Goal: Information Seeking & Learning: Learn about a topic

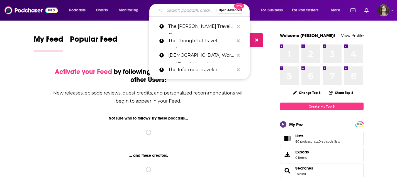
click at [175, 12] on input "Search podcasts, credits, & more..." at bounding box center [191, 10] width 52 height 9
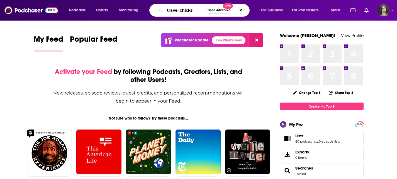
type input "travel chicks"
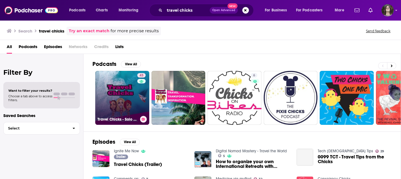
click at [116, 80] on link "43 Travel Chicks - Solo Group Travel, Travel & Tourism Updates" at bounding box center [122, 98] width 54 height 54
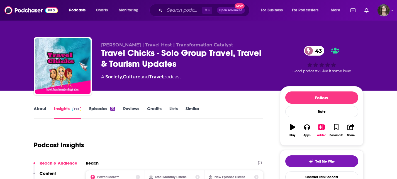
click at [95, 111] on link "Episodes 32" at bounding box center [102, 112] width 26 height 13
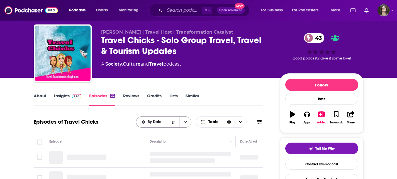
scroll to position [40, 0]
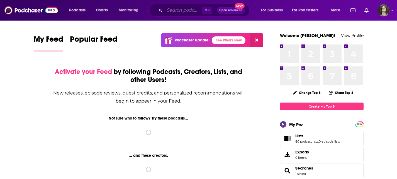
click at [179, 7] on input "Search podcasts, credits, & more..." at bounding box center [183, 10] width 37 height 9
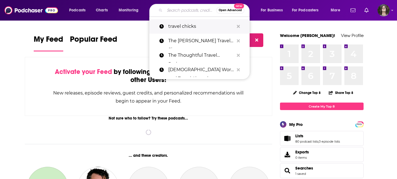
click at [188, 25] on p "travel chicks" at bounding box center [201, 26] width 66 height 14
type input "travel chicks"
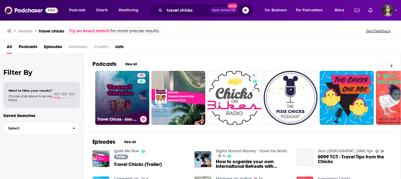
click at [131, 96] on link "43 Travel Chicks - Solo Group Travel, Travel & Tourism Updates" at bounding box center [122, 98] width 54 height 54
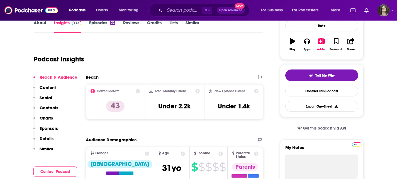
scroll to position [91, 0]
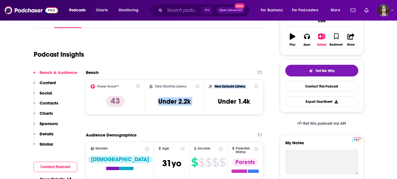
drag, startPoint x: 149, startPoint y: 103, endPoint x: 202, endPoint y: 114, distance: 54.2
click at [210, 101] on div "Power Score™ 43 Total Monthly Listens Under 2.2k New Episode Listens Under 1.4k" at bounding box center [175, 97] width 178 height 35
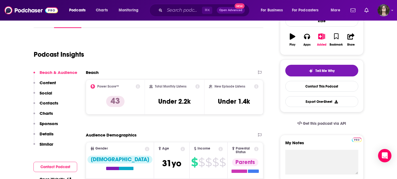
click at [138, 87] on icon at bounding box center [138, 86] width 4 height 4
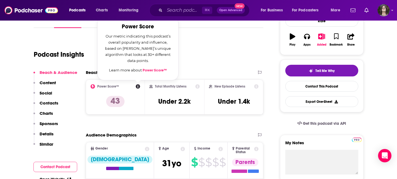
click at [160, 70] on link "Power Score™" at bounding box center [155, 70] width 24 height 4
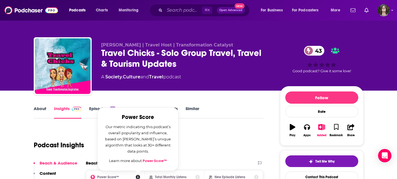
click at [39, 108] on link "About" at bounding box center [40, 112] width 13 height 13
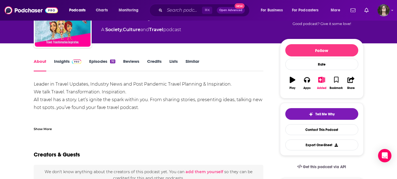
scroll to position [52, 0]
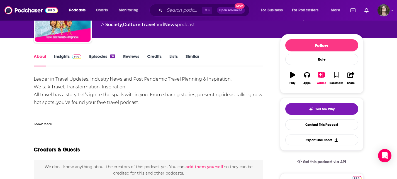
click at [43, 124] on div "Show More" at bounding box center [43, 123] width 18 height 5
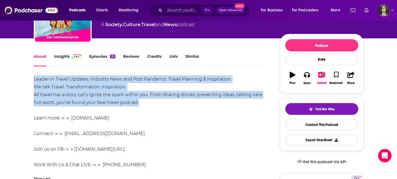
drag, startPoint x: 144, startPoint y: 103, endPoint x: 35, endPoint y: 78, distance: 112.5
click at [35, 78] on div "Leader in Travel Updates, Industry News and Post Pandemic Travel Planning & Ins…" at bounding box center [149, 122] width 230 height 94
copy div "Leader in Travel Updates, Industry News and Post Pandemic Travel Planning & Ins…"
